Goal: Task Accomplishment & Management: Manage account settings

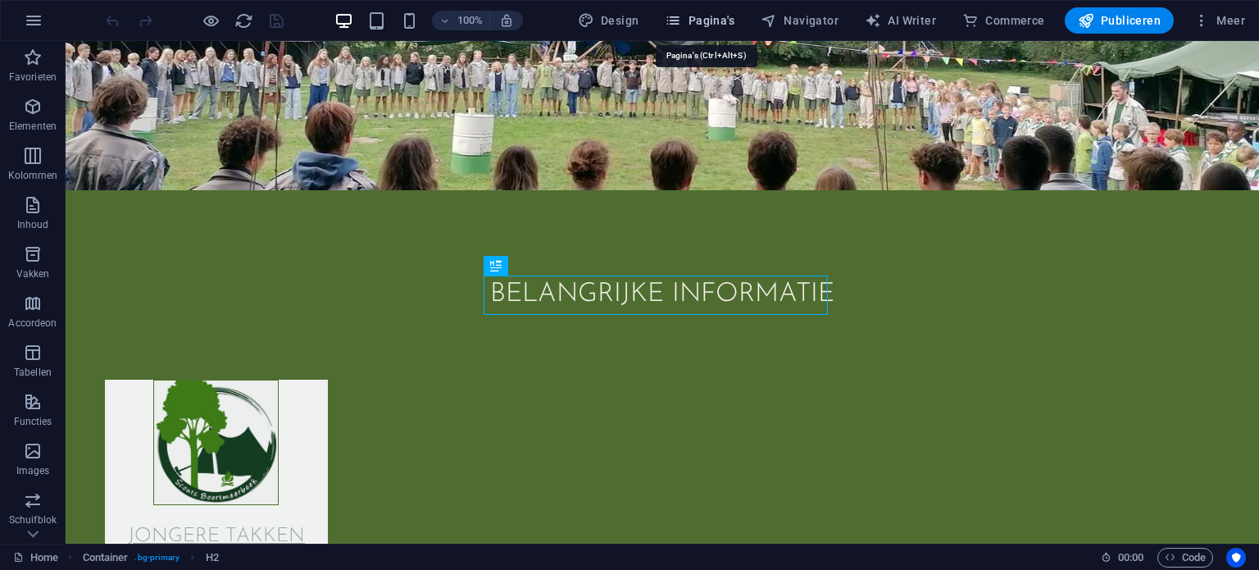
click at [704, 32] on button "Pagina's" at bounding box center [699, 20] width 83 height 26
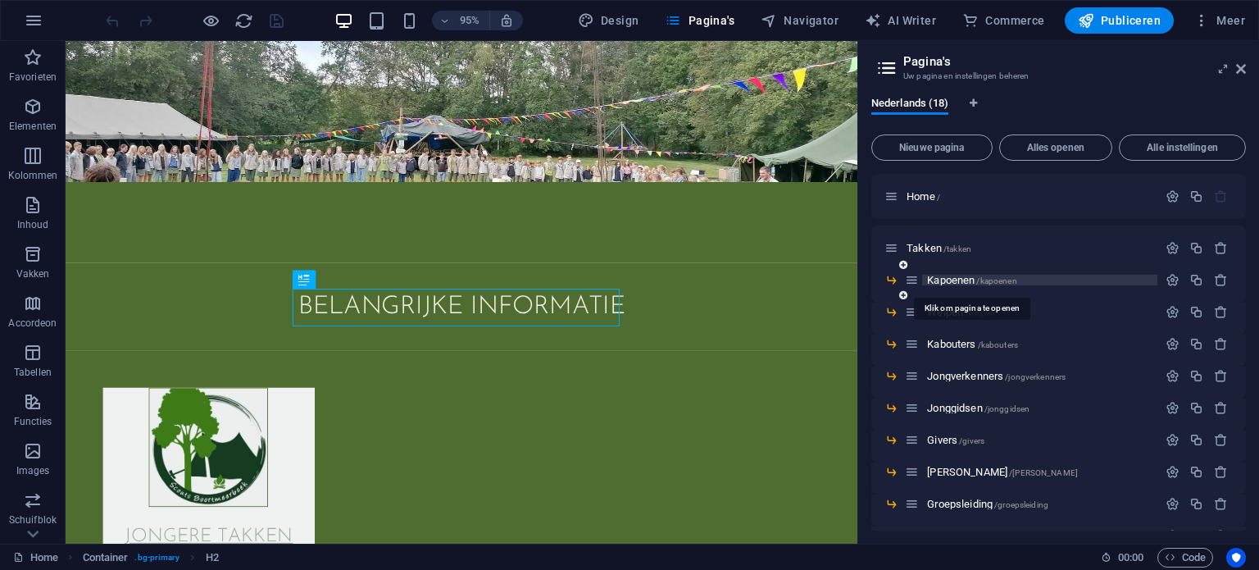
click at [971, 281] on span "Kapoenen /kapoenen" at bounding box center [971, 280] width 89 height 12
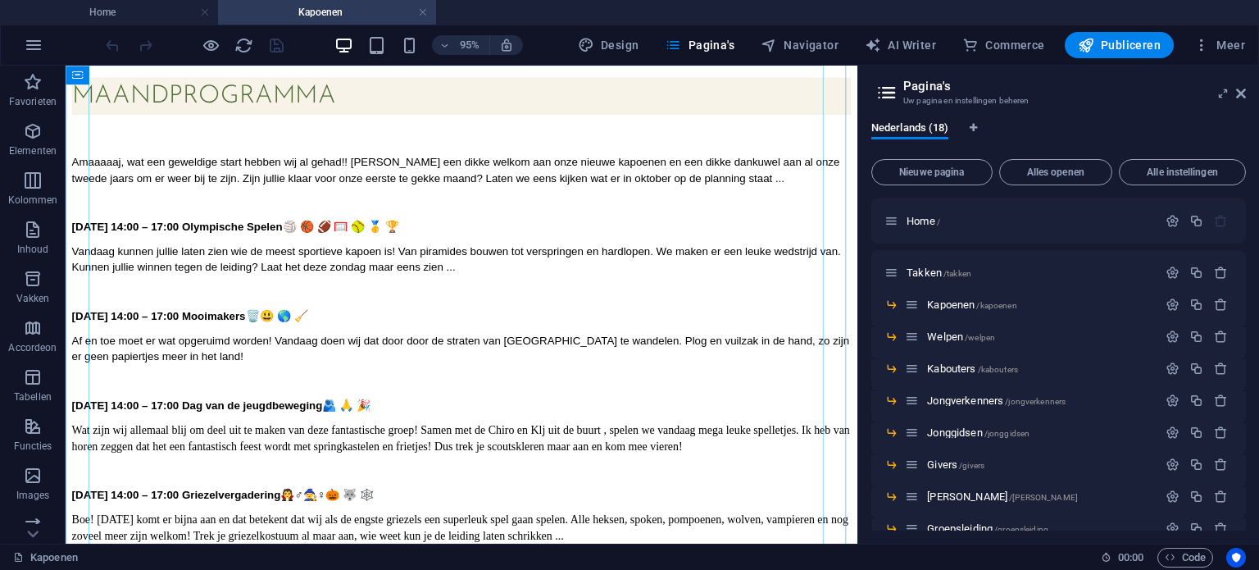
scroll to position [575, 0]
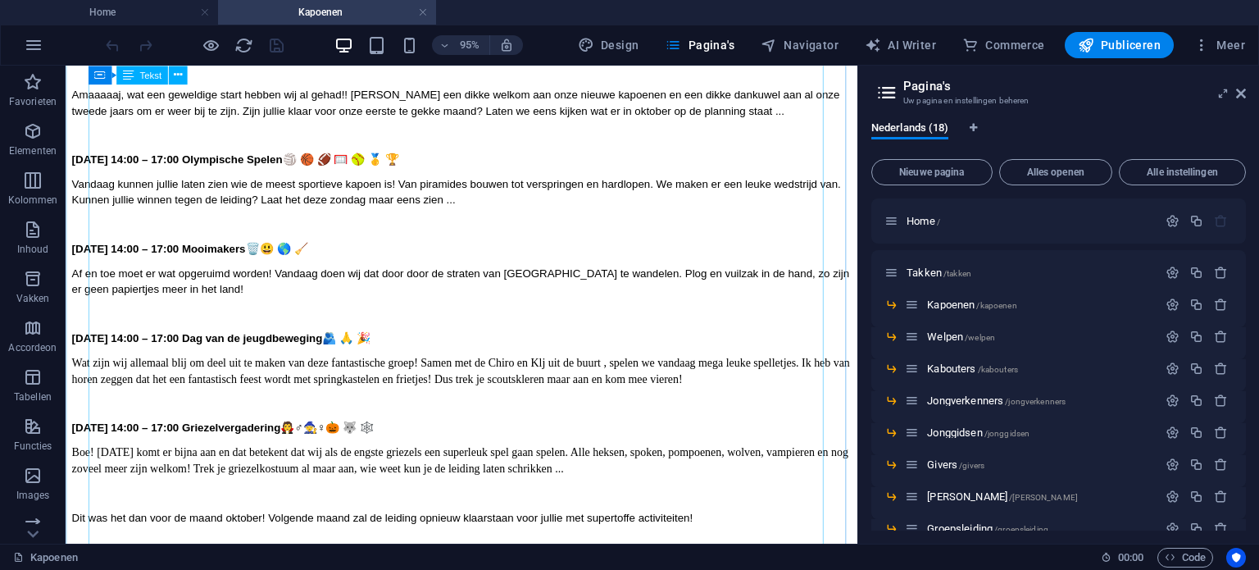
click at [467, 313] on div "MAANDPROGRAMMA Amaaaaaj, wat een geweldige start hebben wij al gehad!! [PERSON_…" at bounding box center [482, 422] width 821 height 830
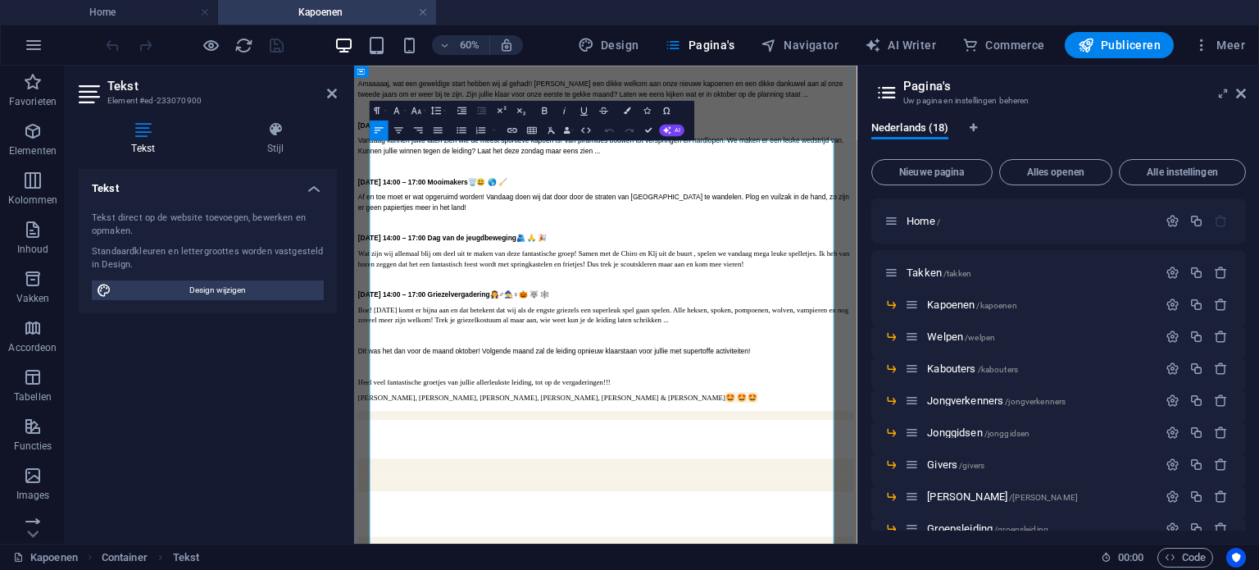
scroll to position [334, 0]
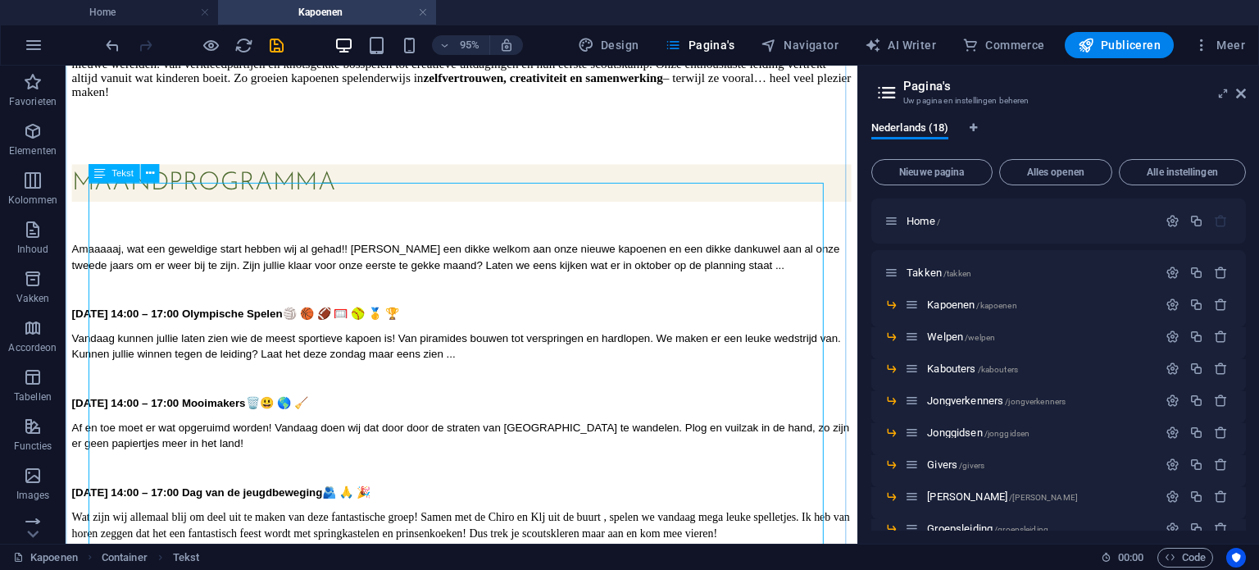
scroll to position [420, 0]
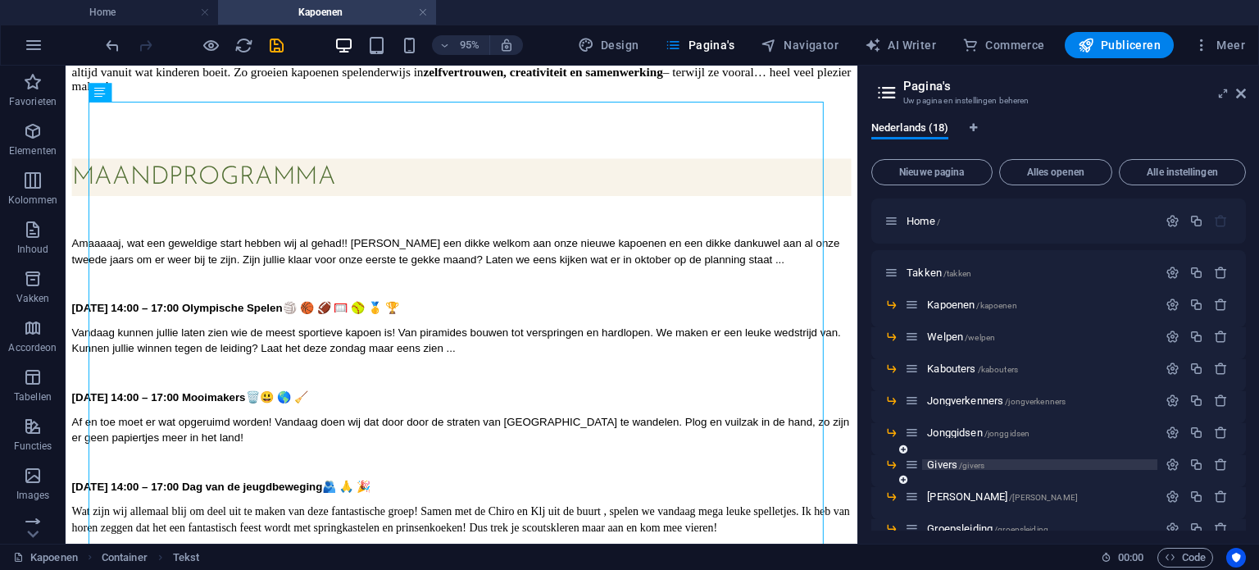
click at [967, 467] on span "/givers" at bounding box center [971, 465] width 25 height 9
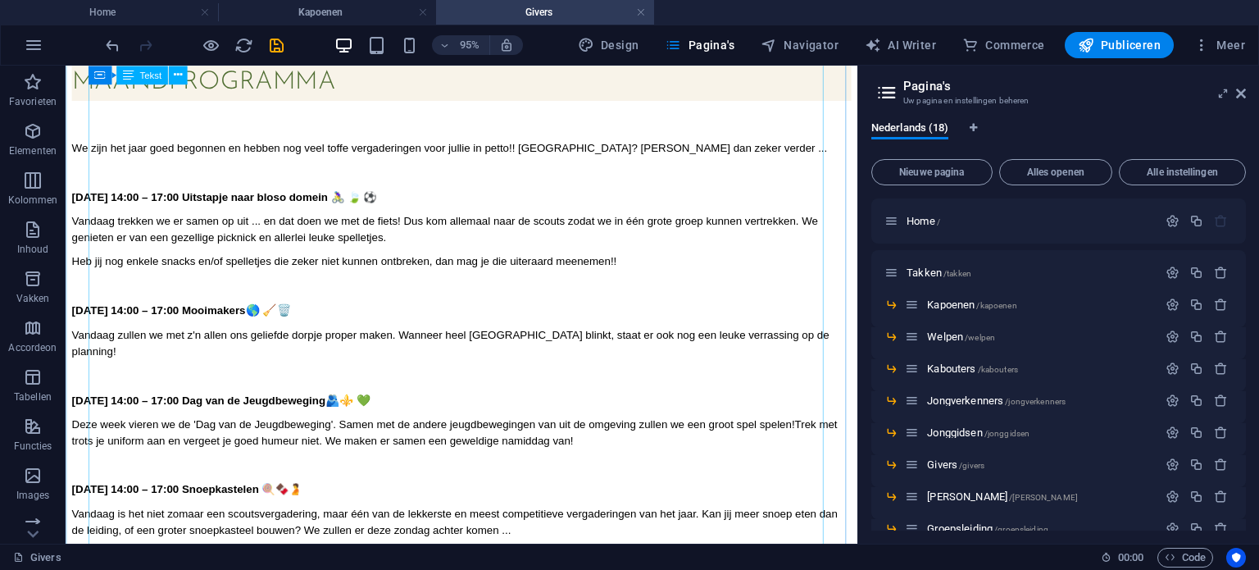
scroll to position [507, 0]
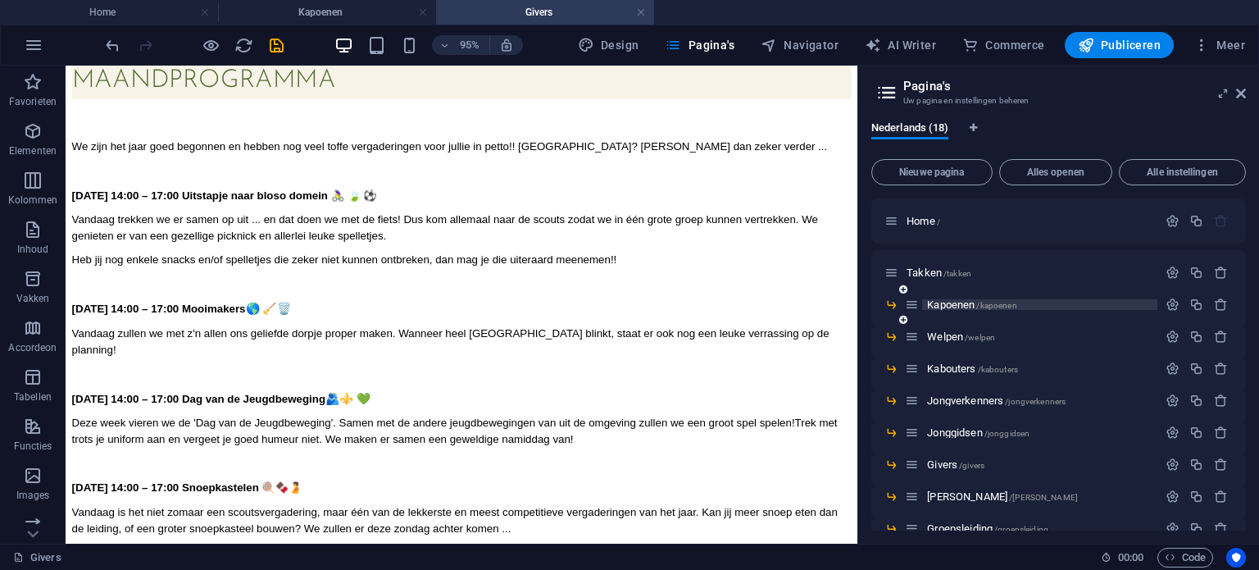
click at [966, 307] on span "Kapoenen /kapoenen" at bounding box center [971, 304] width 89 height 12
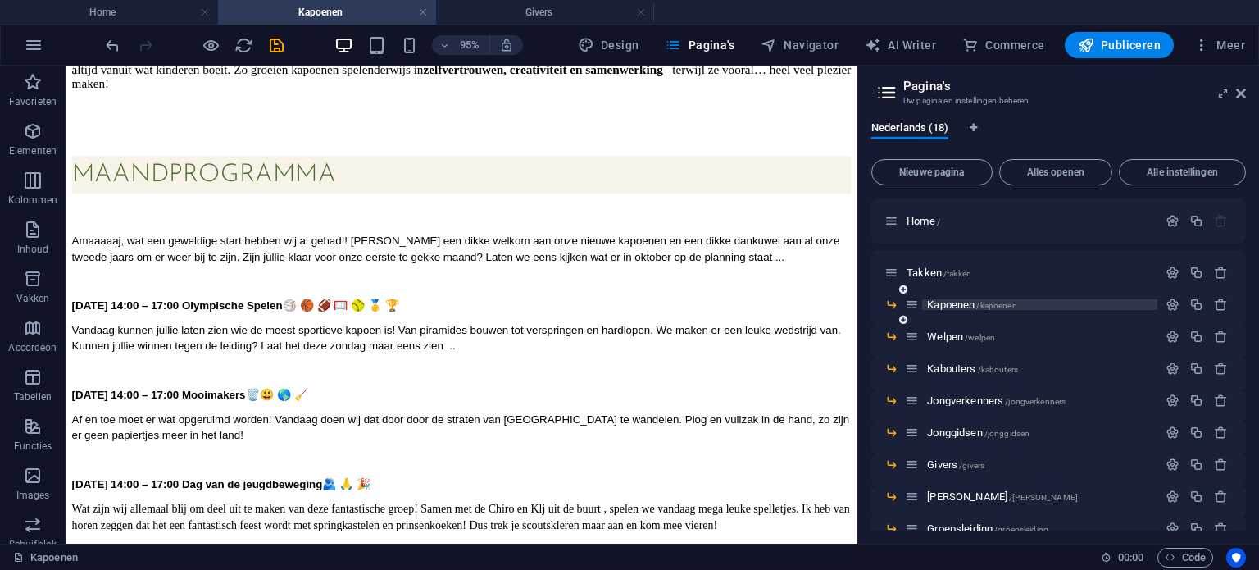
scroll to position [423, 0]
click at [966, 307] on span "Kapoenen /kapoenen" at bounding box center [971, 304] width 89 height 12
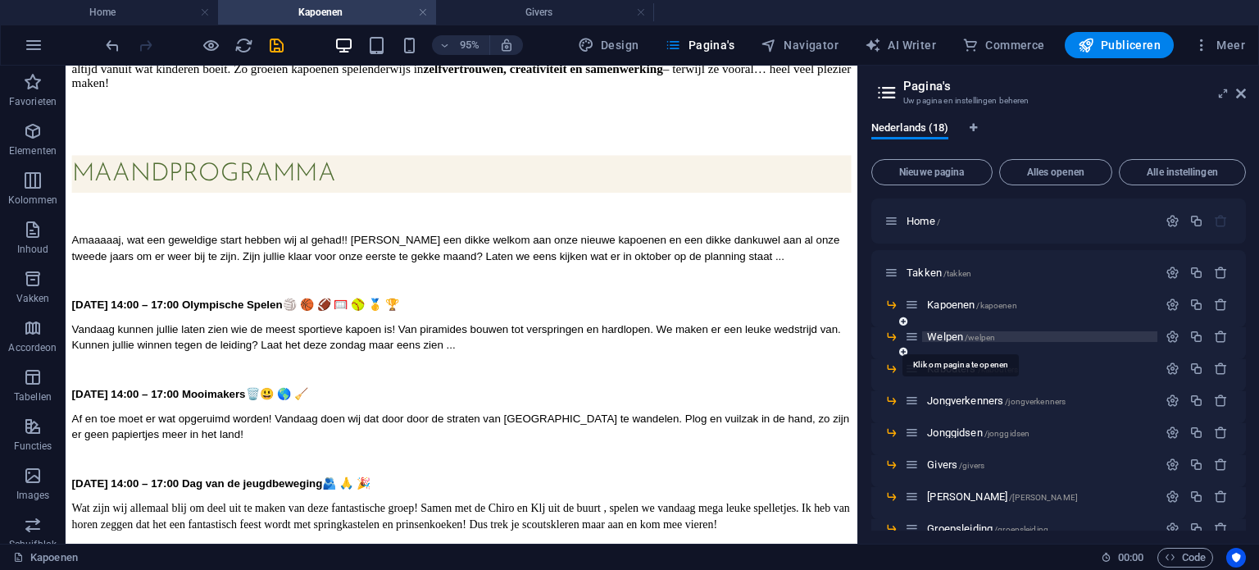
click at [952, 335] on span "Welpen /welpen" at bounding box center [961, 336] width 68 height 12
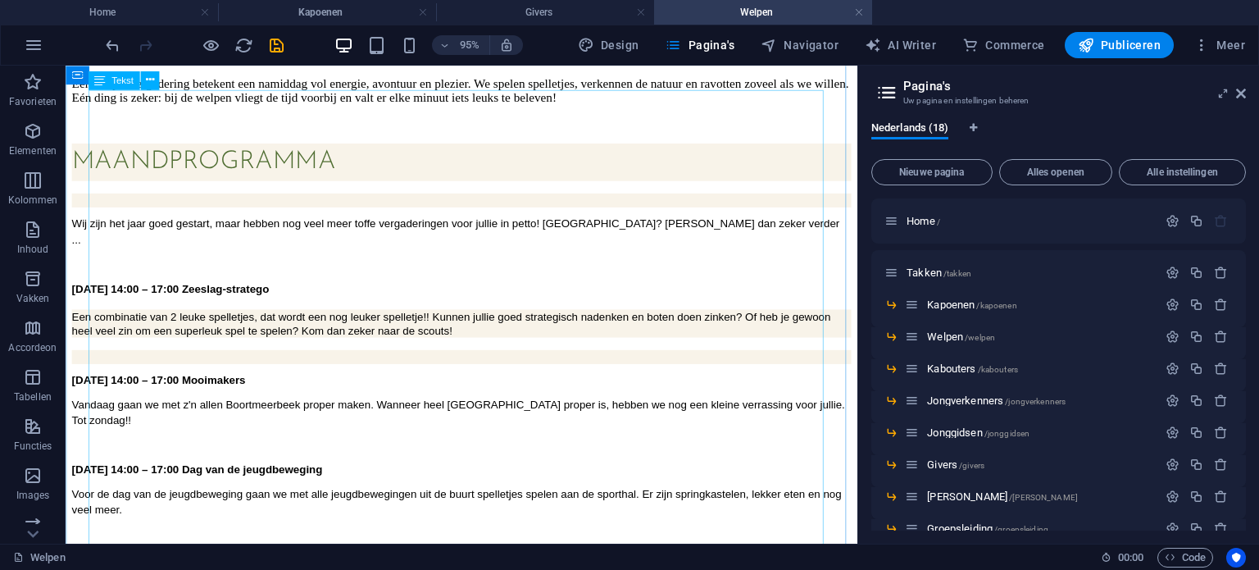
scroll to position [475, 0]
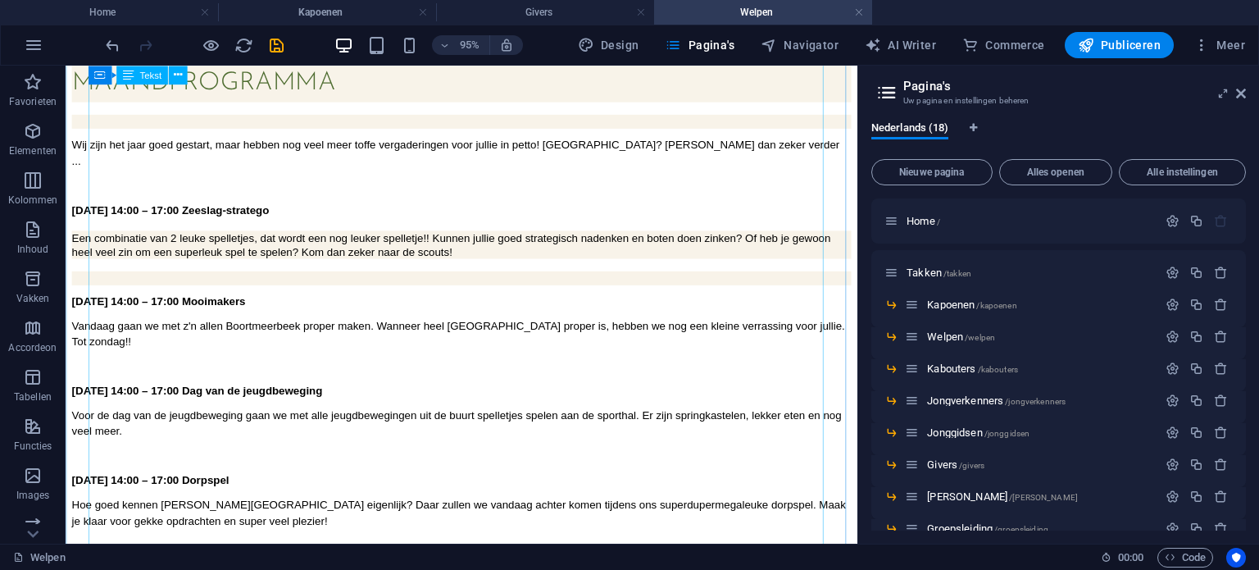
click at [847, 355] on div "MAANDPROGRAMMA Wij zijn het jaar goed gestart, maar hebben nog veel meer toffe …" at bounding box center [482, 408] width 821 height 686
click at [814, 355] on div "MAANDPROGRAMMA Wij zijn het jaar goed gestart, maar hebben nog veel meer toffe …" at bounding box center [482, 408] width 821 height 686
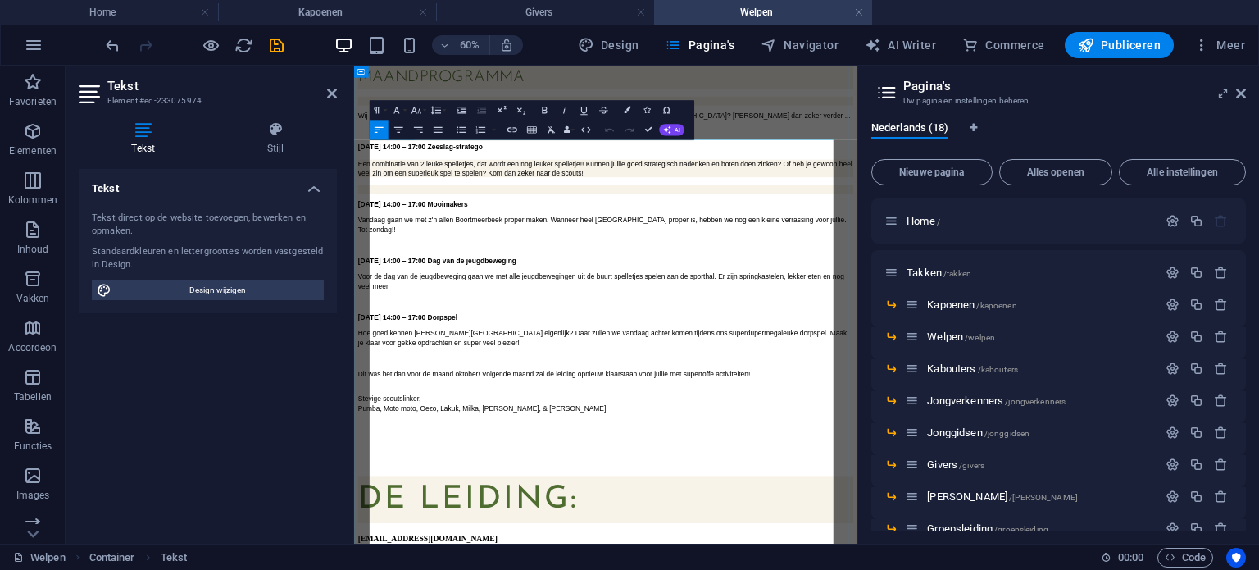
scroll to position [295, 0]
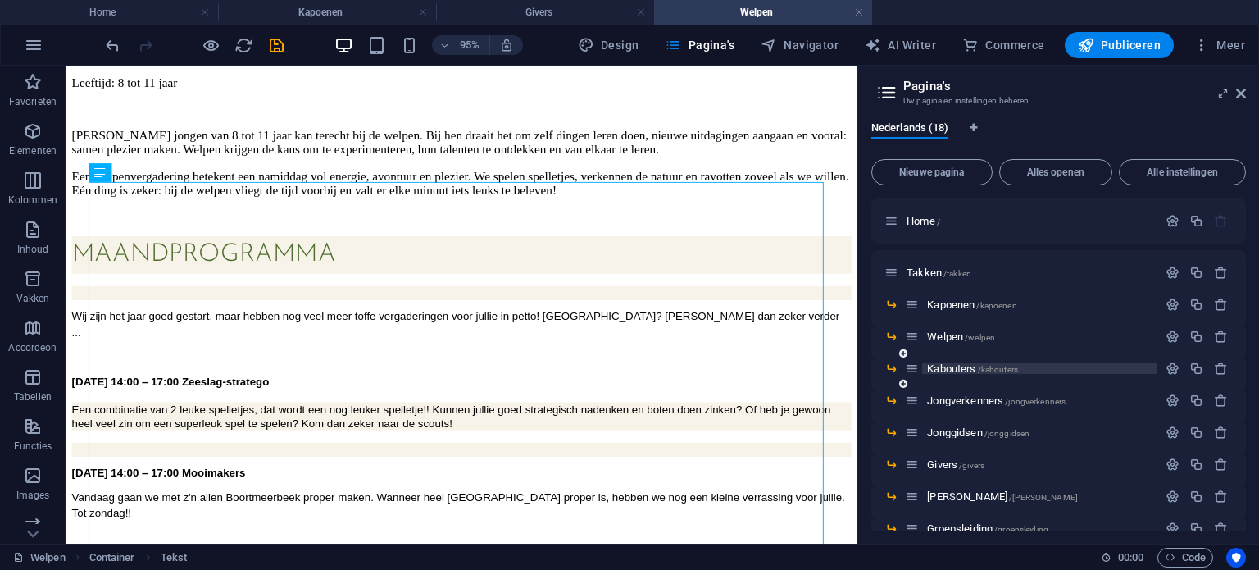
click at [966, 373] on span "Kabouters /kabouters" at bounding box center [972, 368] width 91 height 12
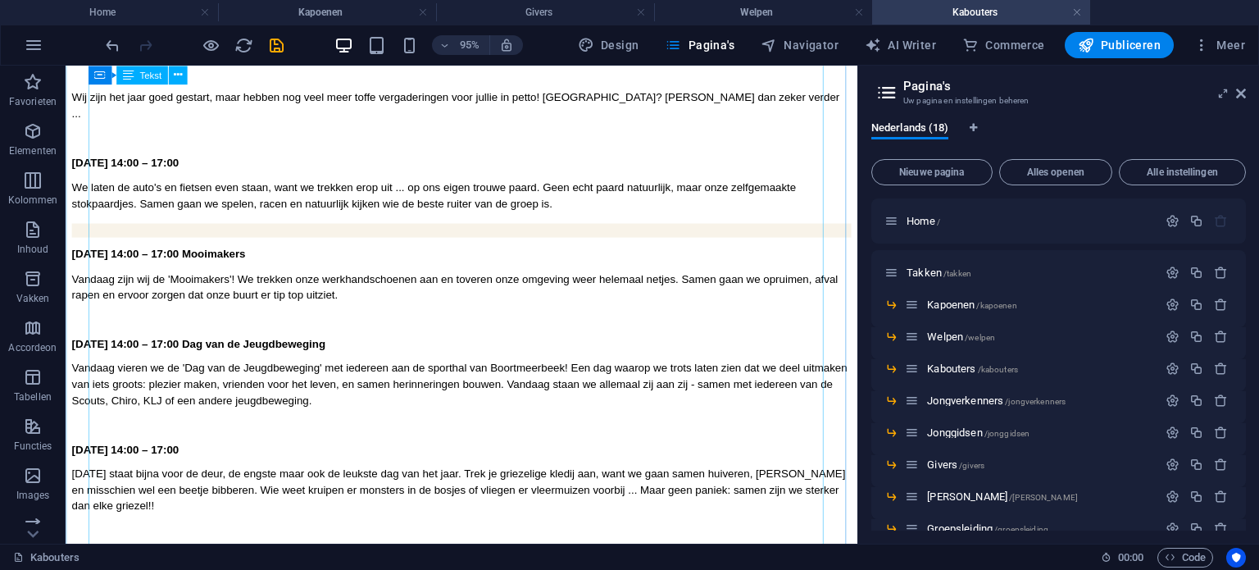
scroll to position [515, 0]
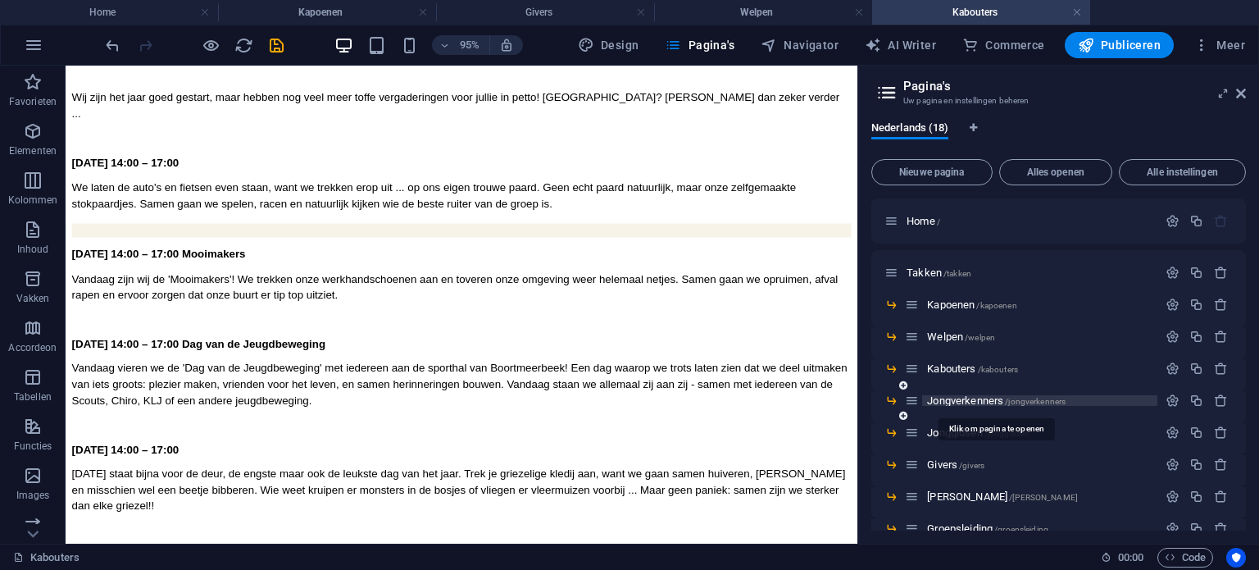
click at [975, 398] on span "Jongverkenners /jongverkenners" at bounding box center [996, 400] width 139 height 12
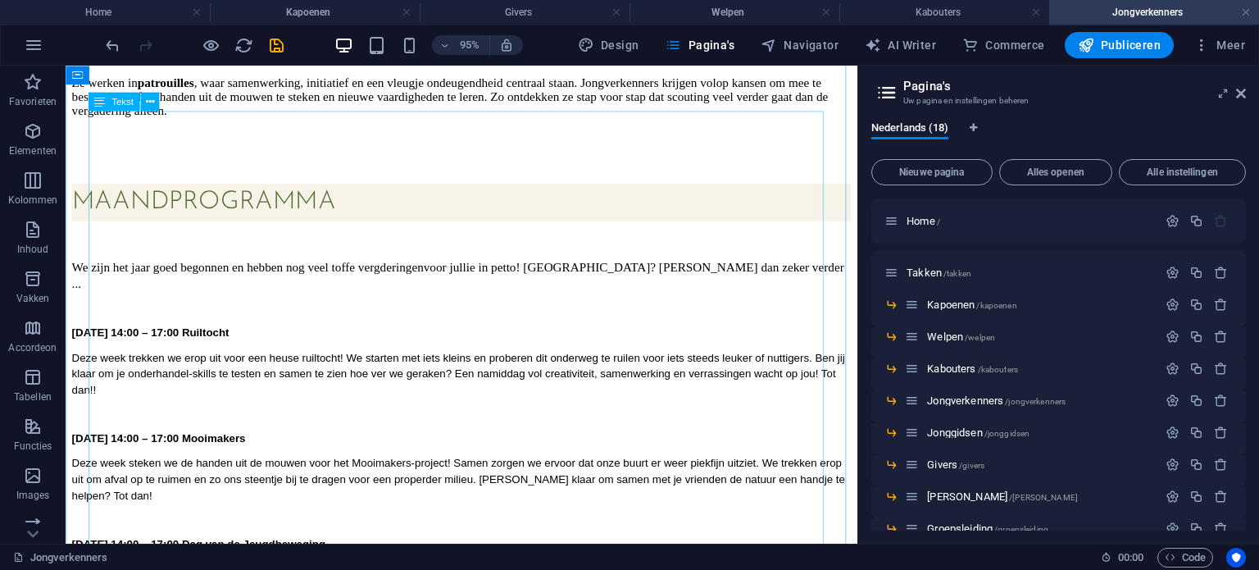
scroll to position [448, 0]
drag, startPoint x: 761, startPoint y: 283, endPoint x: 857, endPoint y: 103, distance: 203.5
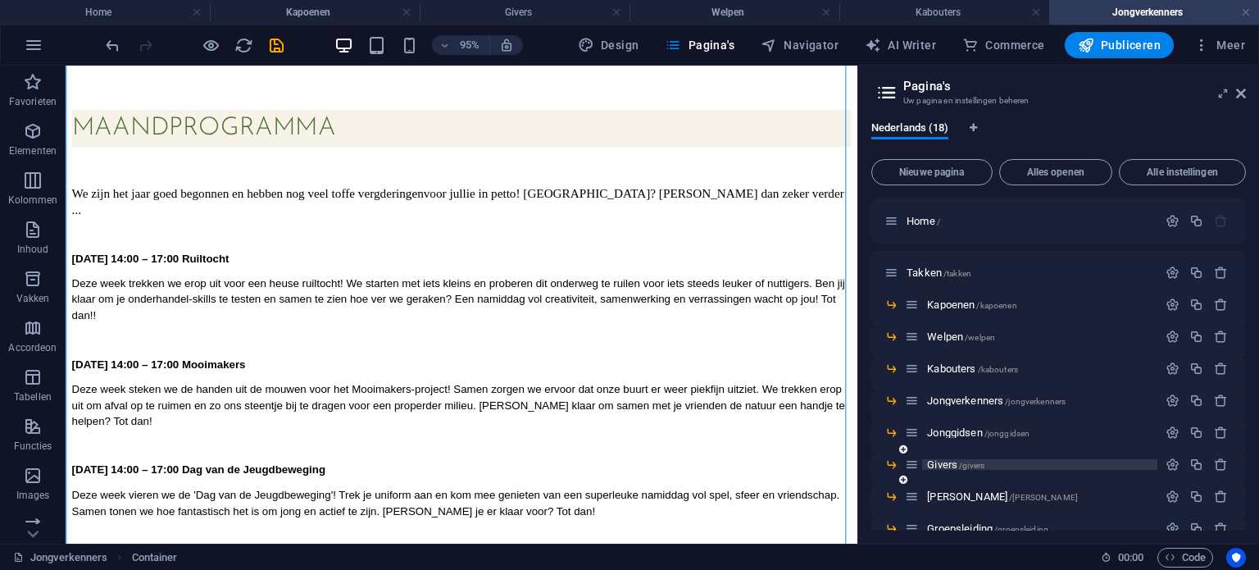
click at [934, 468] on span "Givers /givers" at bounding box center [955, 464] width 57 height 12
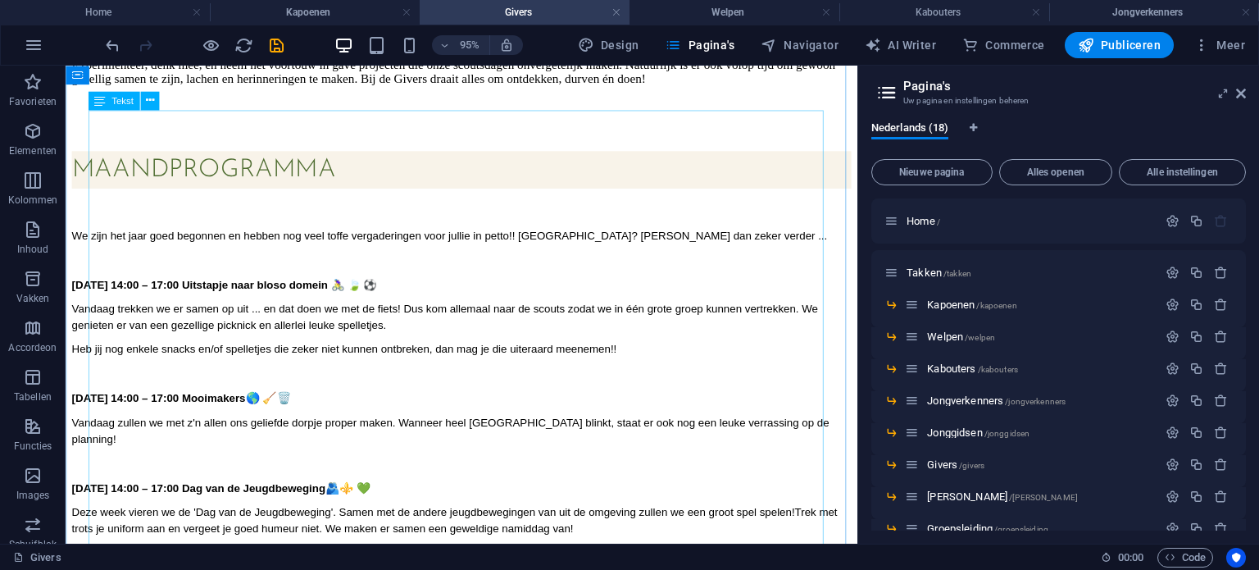
scroll to position [411, 0]
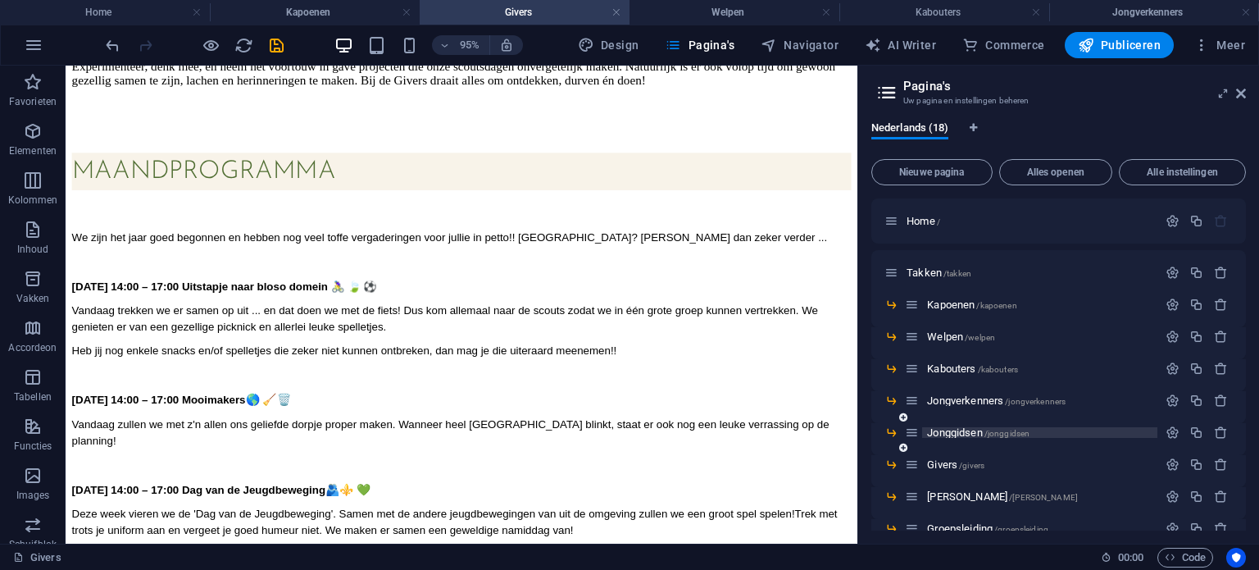
click at [967, 435] on span "Jonggidsen /jonggidsen" at bounding box center [978, 432] width 102 height 12
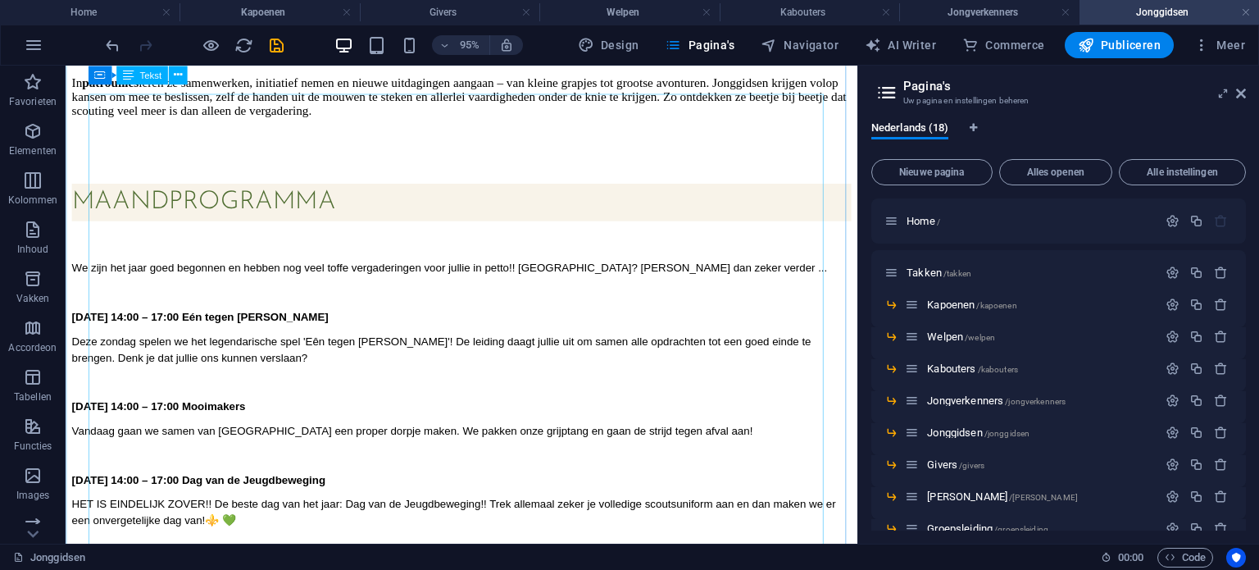
scroll to position [446, 0]
